Goal: Task Accomplishment & Management: Use online tool/utility

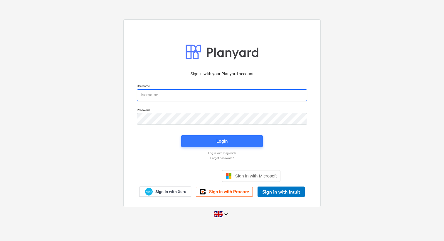
click at [203, 99] on input "email" at bounding box center [222, 95] width 170 height 12
type input "[EMAIL_ADDRESS][DOMAIN_NAME]"
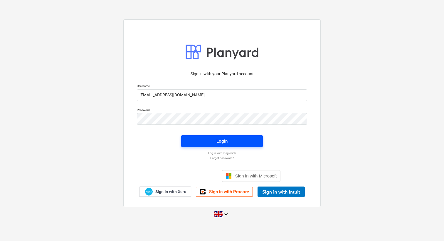
click at [224, 143] on div "Login" at bounding box center [221, 142] width 11 height 8
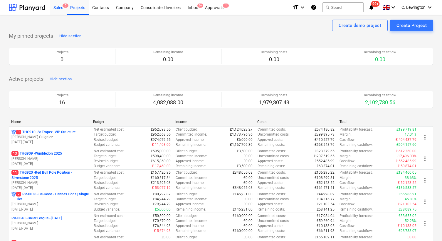
click at [62, 8] on div "Sales 5" at bounding box center [58, 7] width 17 height 15
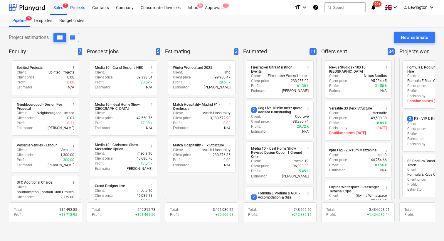
click at [79, 7] on div "Projects" at bounding box center [78, 7] width 22 height 15
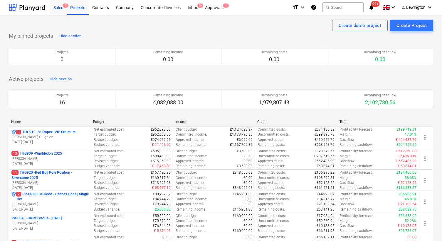
click at [60, 9] on div "Sales 5" at bounding box center [58, 7] width 17 height 15
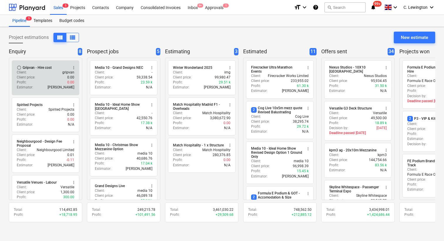
click at [45, 74] on div "Client : gripvan" at bounding box center [45, 72] width 57 height 5
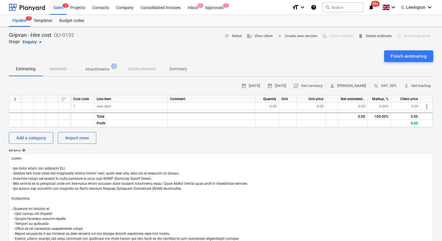
type textarea "x"
click at [92, 67] on p "Attachments" at bounding box center [97, 69] width 24 height 6
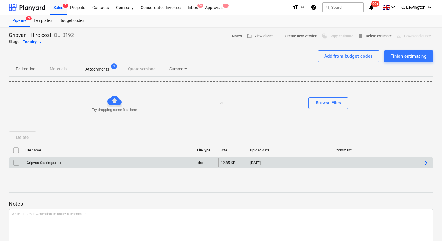
click at [50, 161] on div "Gripvan Costings.xlsx" at bounding box center [108, 162] width 171 height 9
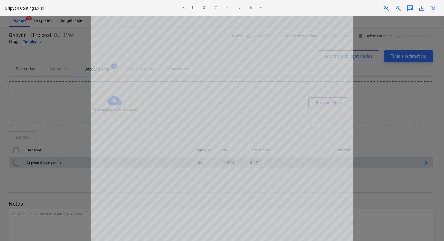
click at [50, 161] on div at bounding box center [222, 128] width 444 height 225
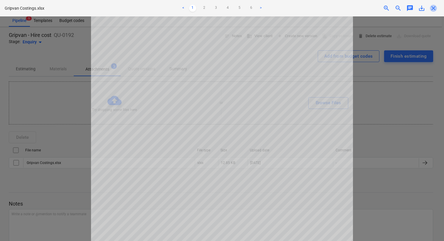
click at [434, 9] on span "close" at bounding box center [432, 8] width 7 height 7
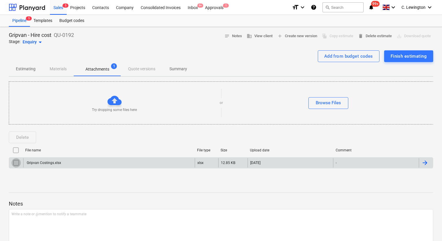
click at [16, 165] on input "checkbox" at bounding box center [15, 162] width 9 height 9
click at [427, 165] on div at bounding box center [424, 163] width 7 height 7
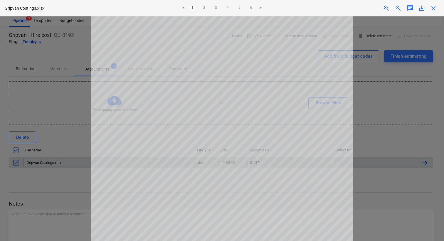
click at [424, 9] on span "save_alt" at bounding box center [421, 8] width 7 height 7
